Goal: Task Accomplishment & Management: Manage account settings

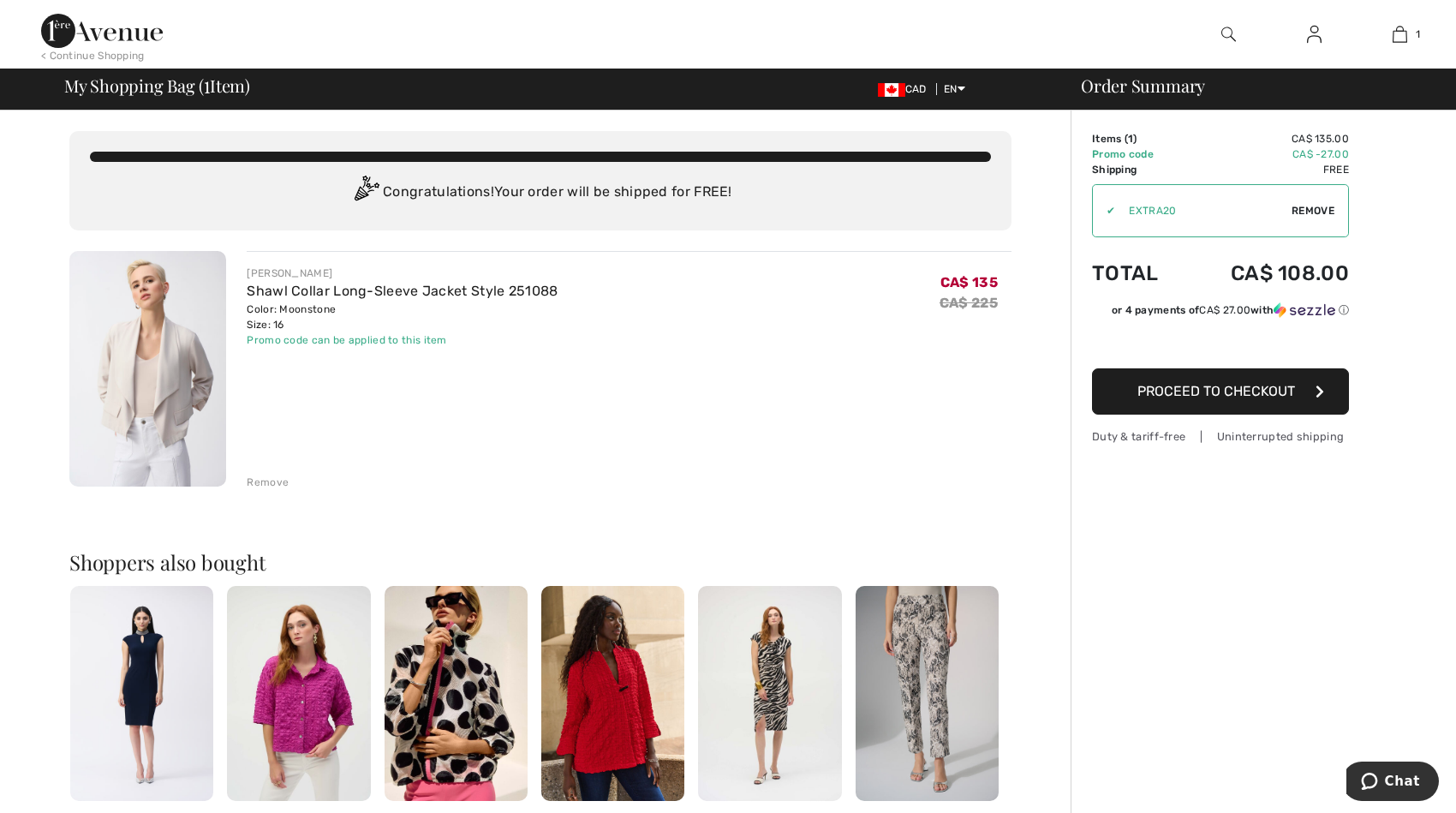
click at [1317, 39] on img at bounding box center [1314, 35] width 15 height 21
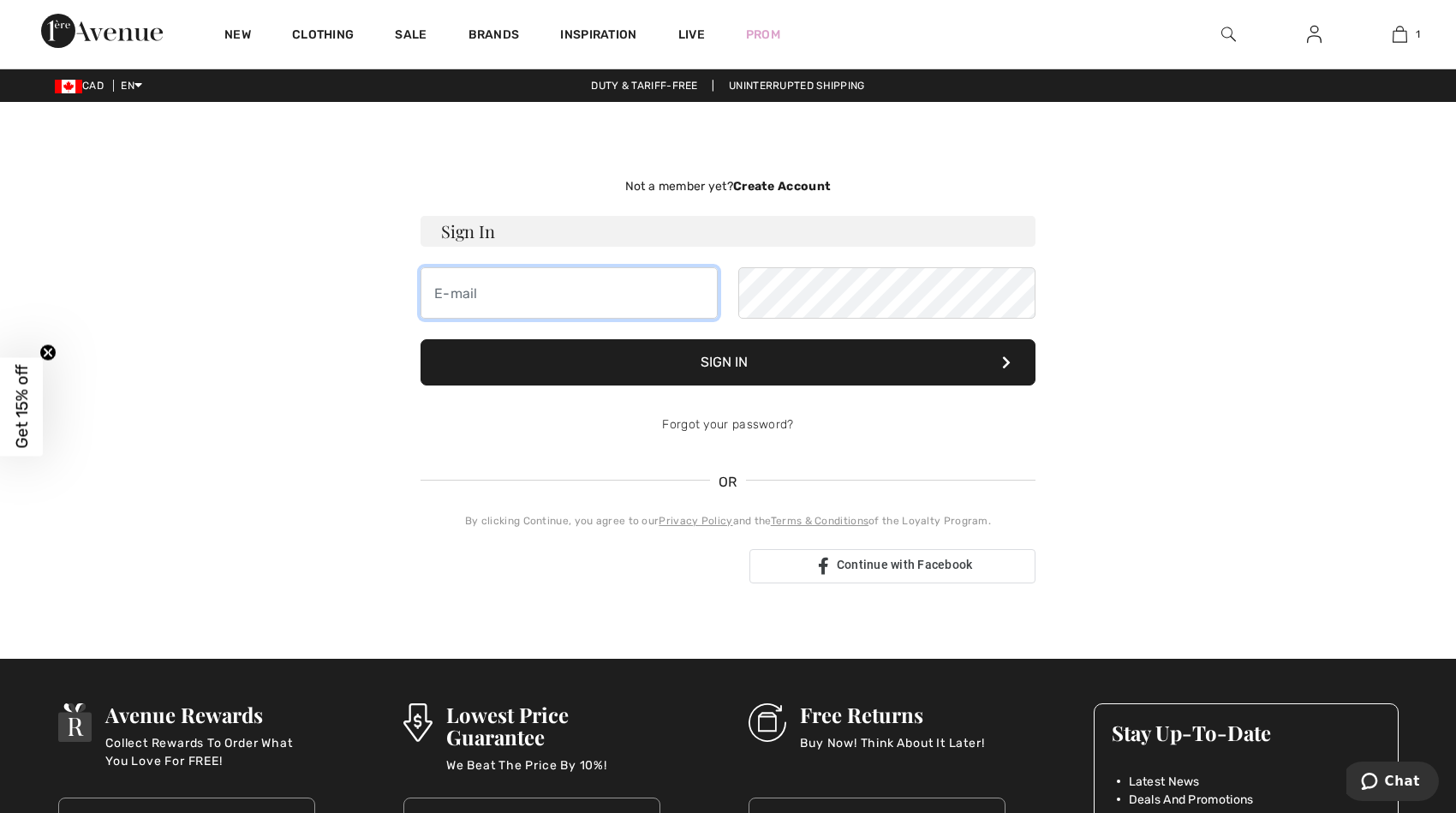
click at [526, 285] on input "email" at bounding box center [569, 293] width 297 height 52
type input "souhila_loucif@yahoo.co.uk"
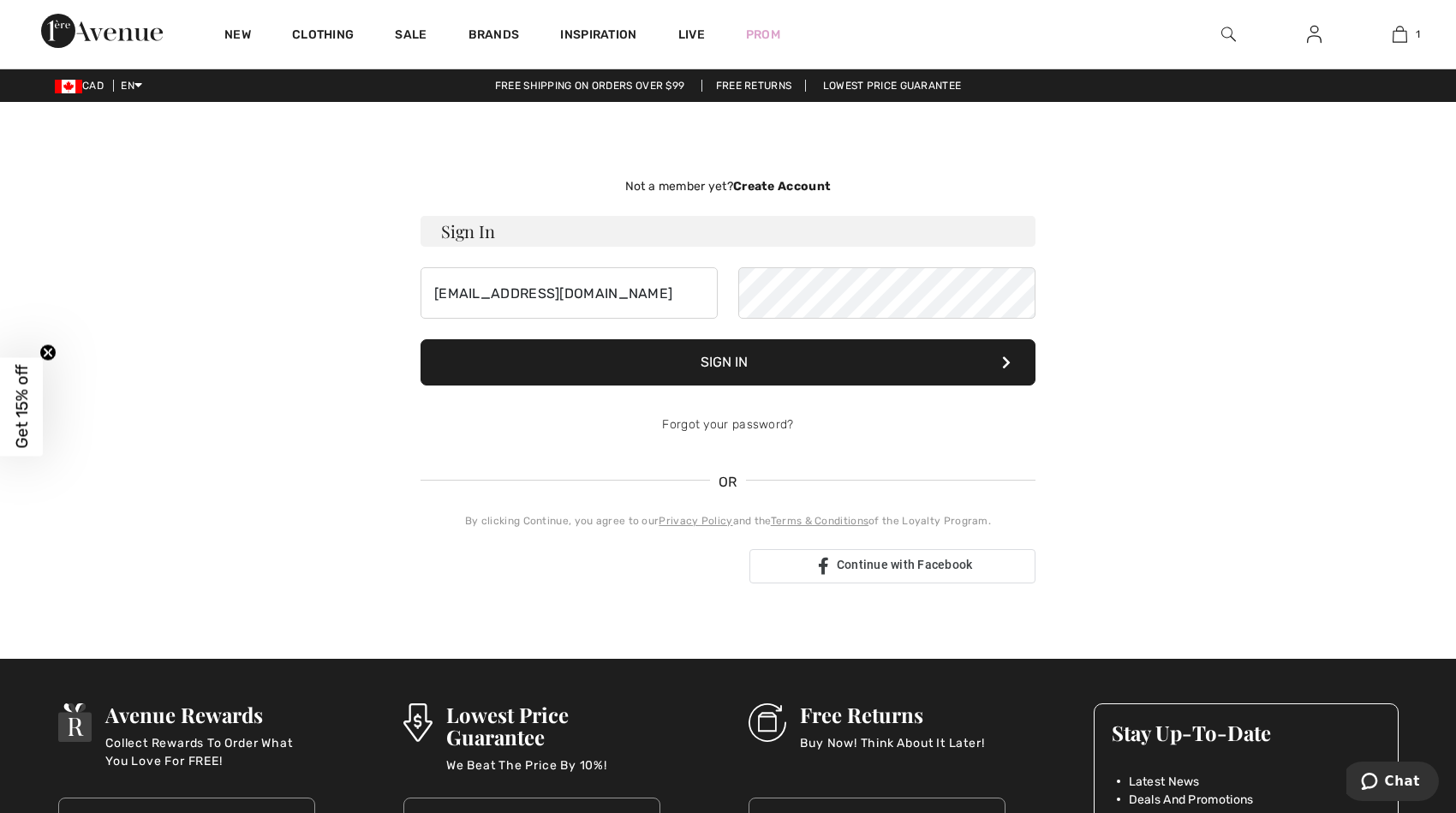
click at [723, 367] on button "Sign In" at bounding box center [728, 362] width 615 height 47
click at [725, 367] on button "Sign In" at bounding box center [728, 362] width 615 height 47
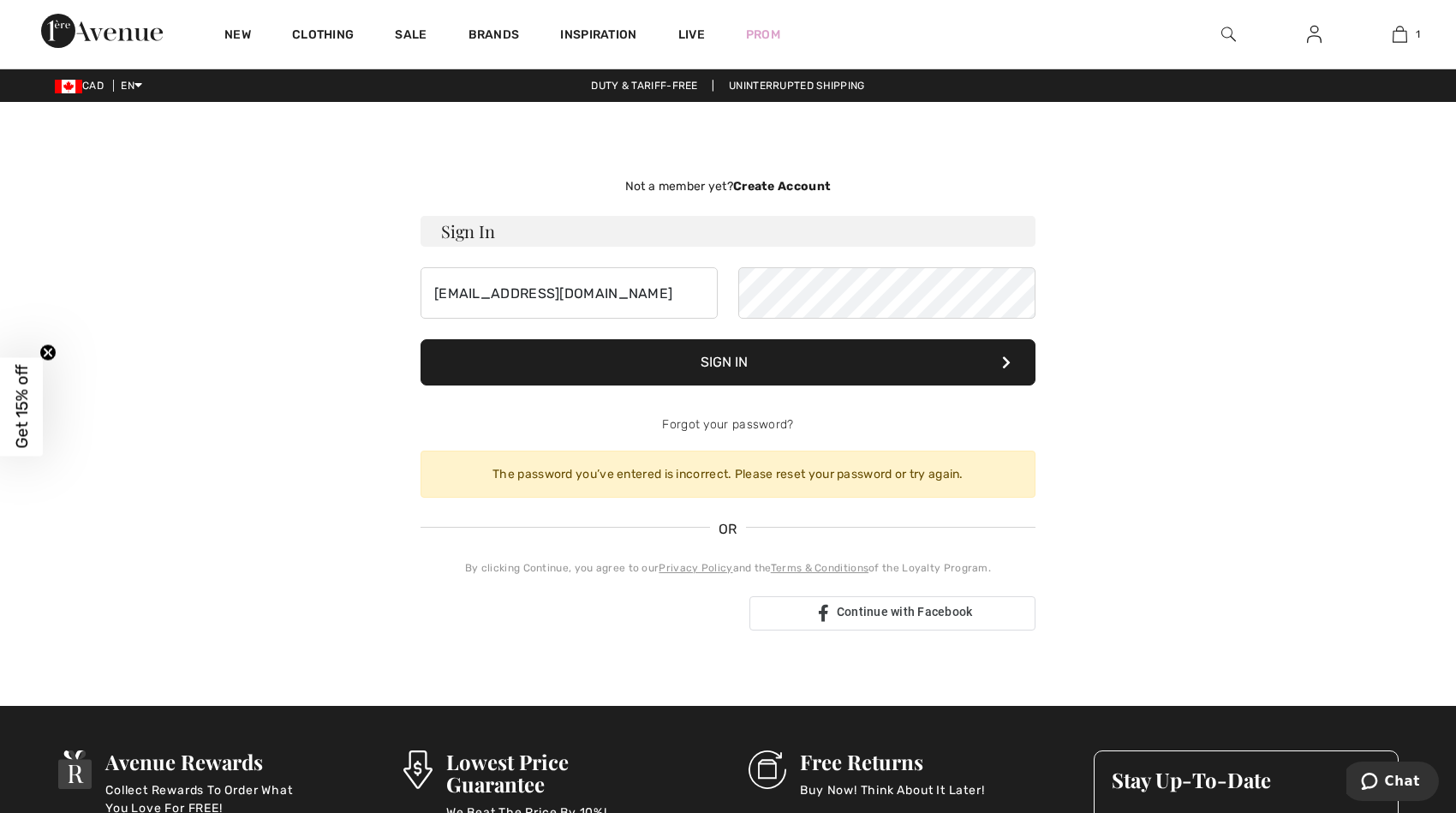
scroll to position [2, 0]
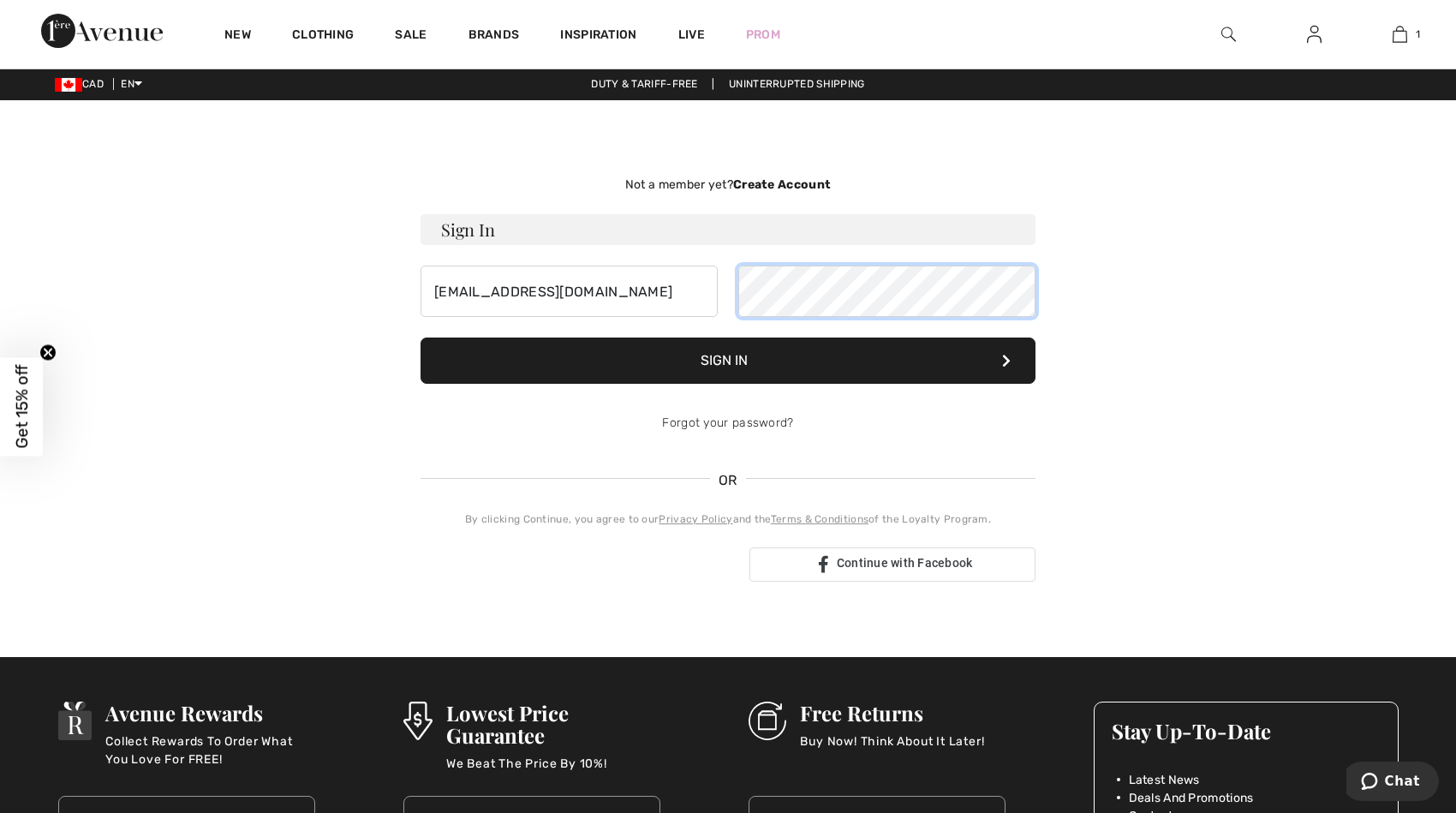
click at [646, 289] on div "souhila_loucif@yahoo.co.uk" at bounding box center [728, 292] width 615 height 52
click at [669, 353] on button "Sign In" at bounding box center [728, 361] width 615 height 47
click at [673, 357] on button "Sign In" at bounding box center [728, 361] width 615 height 47
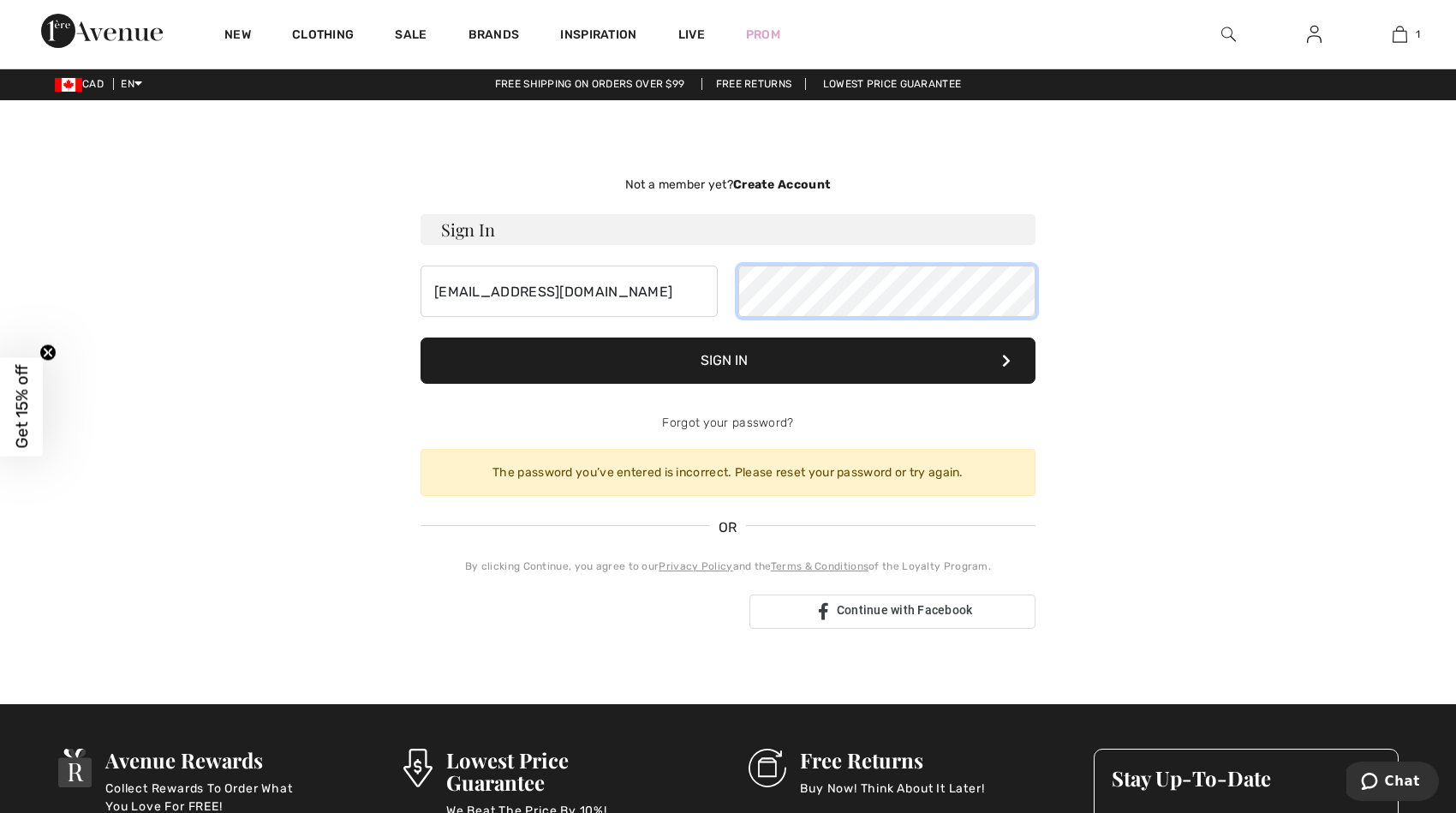
click at [640, 298] on div "souhila_loucif@yahoo.co.uk" at bounding box center [728, 292] width 615 height 52
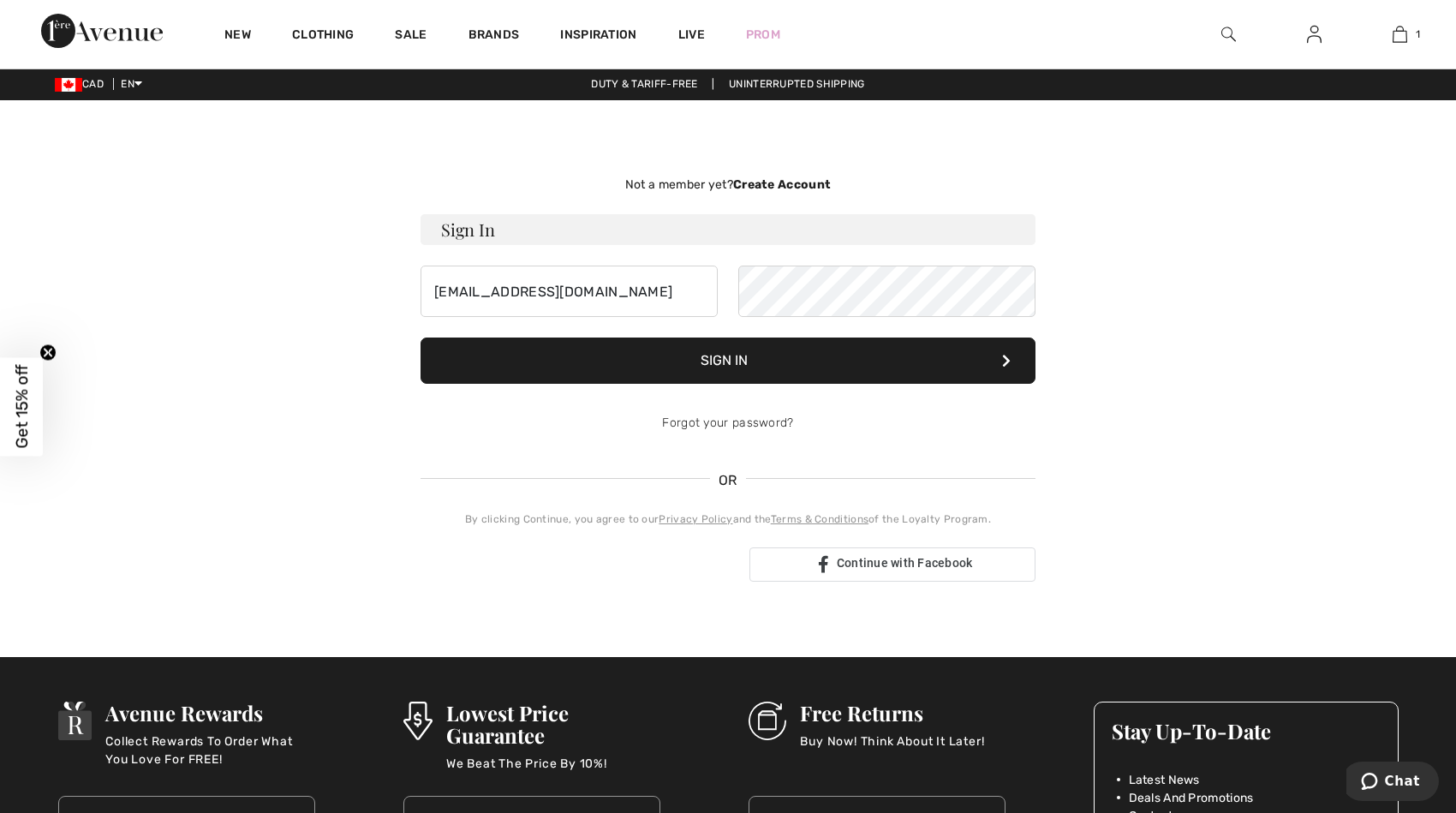
click at [690, 361] on button "Sign In" at bounding box center [728, 361] width 615 height 47
click at [728, 424] on link "Forgot your password?" at bounding box center [728, 422] width 131 height 15
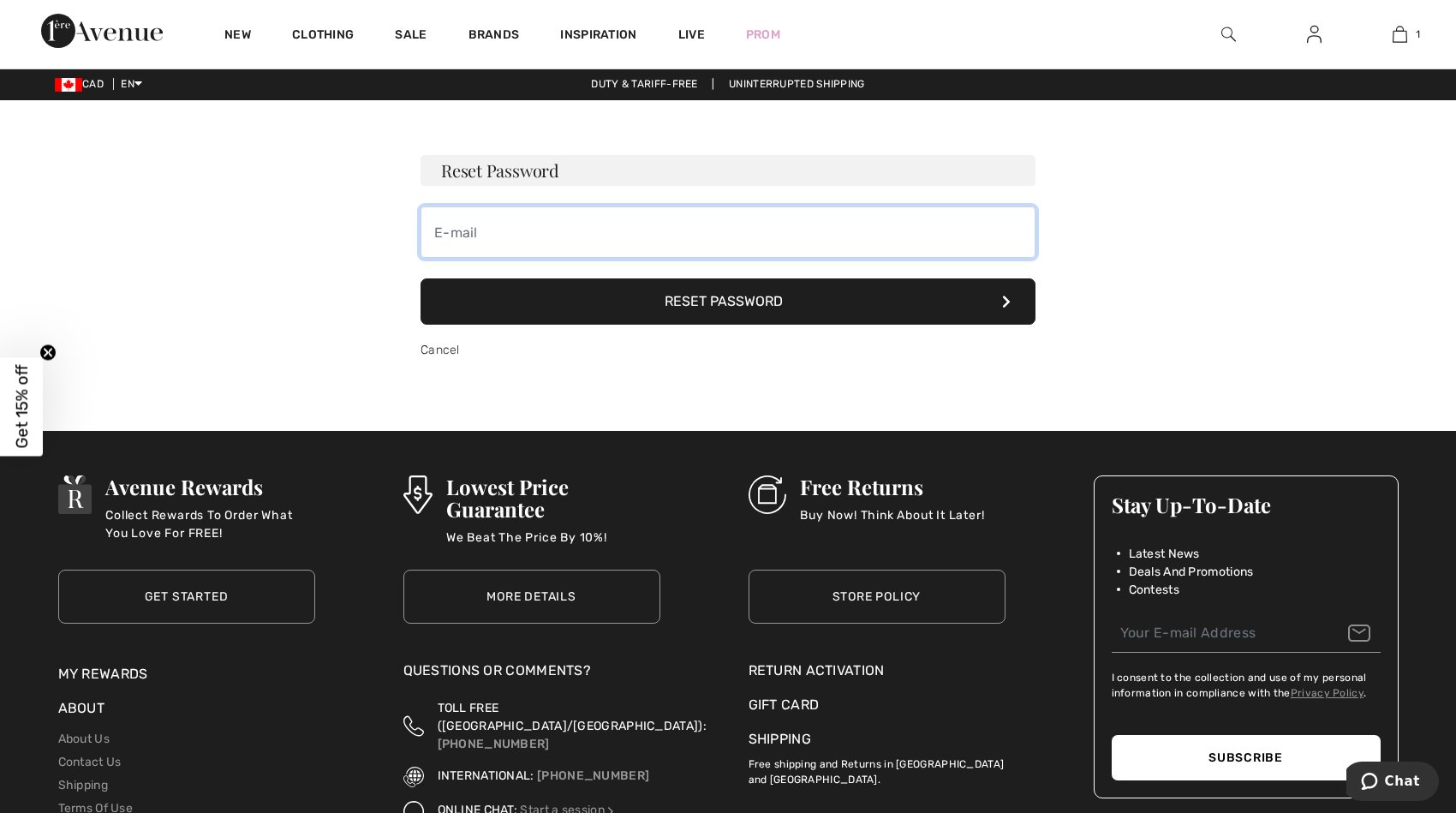
click at [558, 230] on input "email" at bounding box center [728, 232] width 615 height 52
click at [565, 244] on input "email" at bounding box center [728, 232] width 615 height 52
type input "souhila_loucif@yahoo.co.uk"
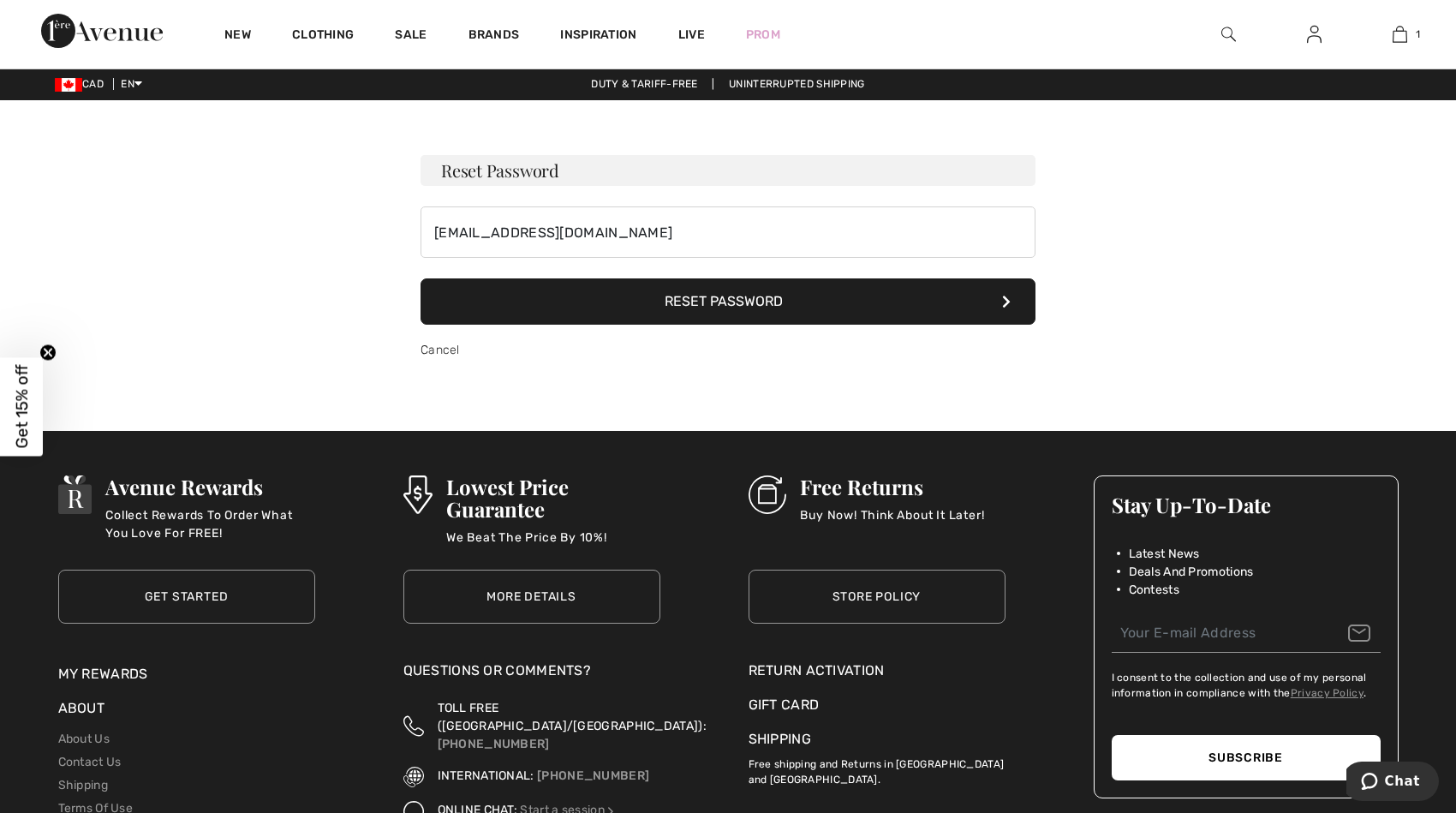
click at [655, 303] on button "Reset Password" at bounding box center [728, 302] width 615 height 47
click at [691, 296] on button "Reset Password" at bounding box center [728, 302] width 615 height 47
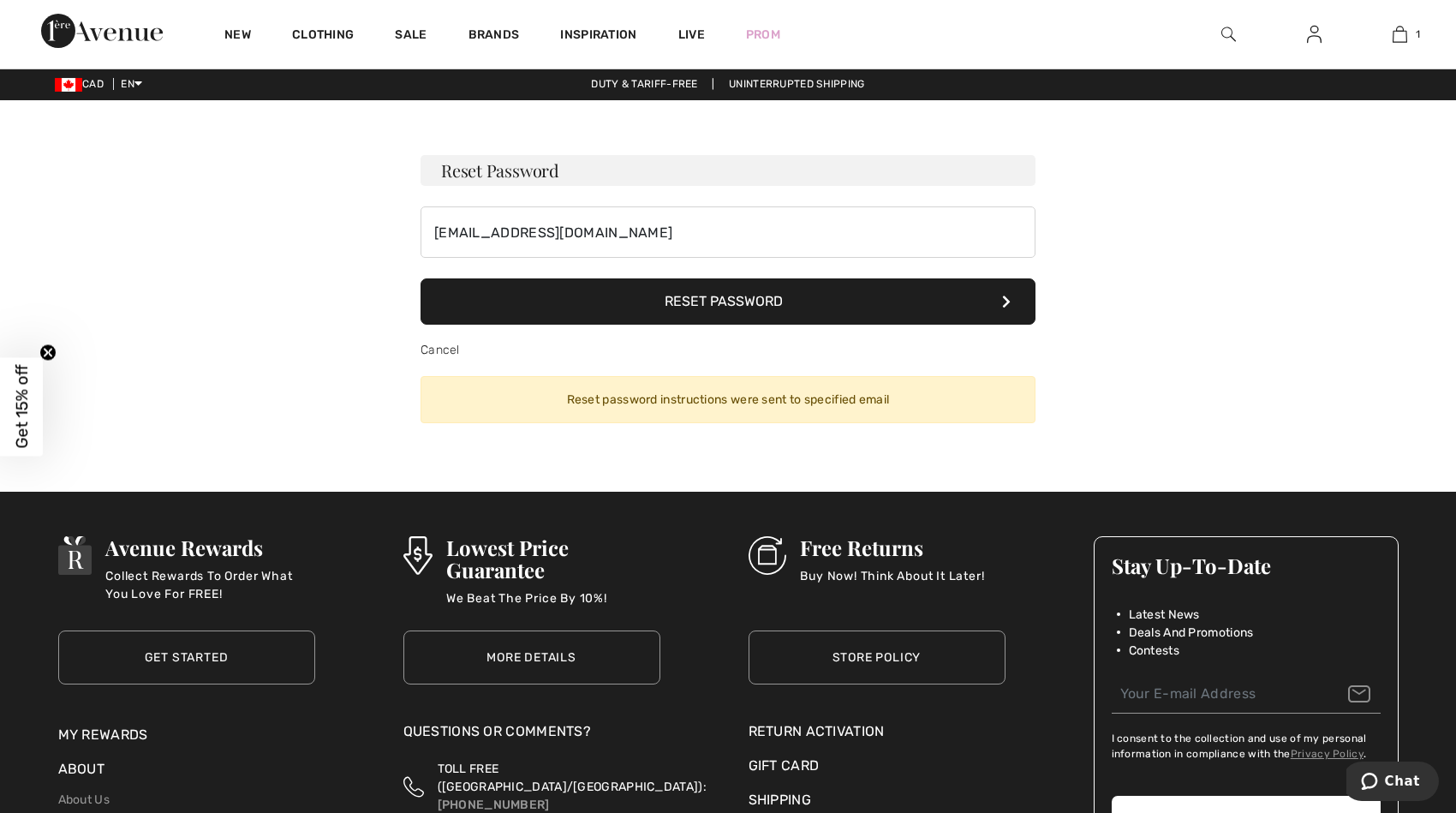
click at [693, 296] on button "Reset Password" at bounding box center [728, 302] width 615 height 47
drag, startPoint x: 693, startPoint y: 296, endPoint x: 1000, endPoint y: 288, distance: 307.1
click at [1000, 288] on button "Reset Password" at bounding box center [728, 302] width 615 height 47
